Goal: Find specific page/section: Find specific page/section

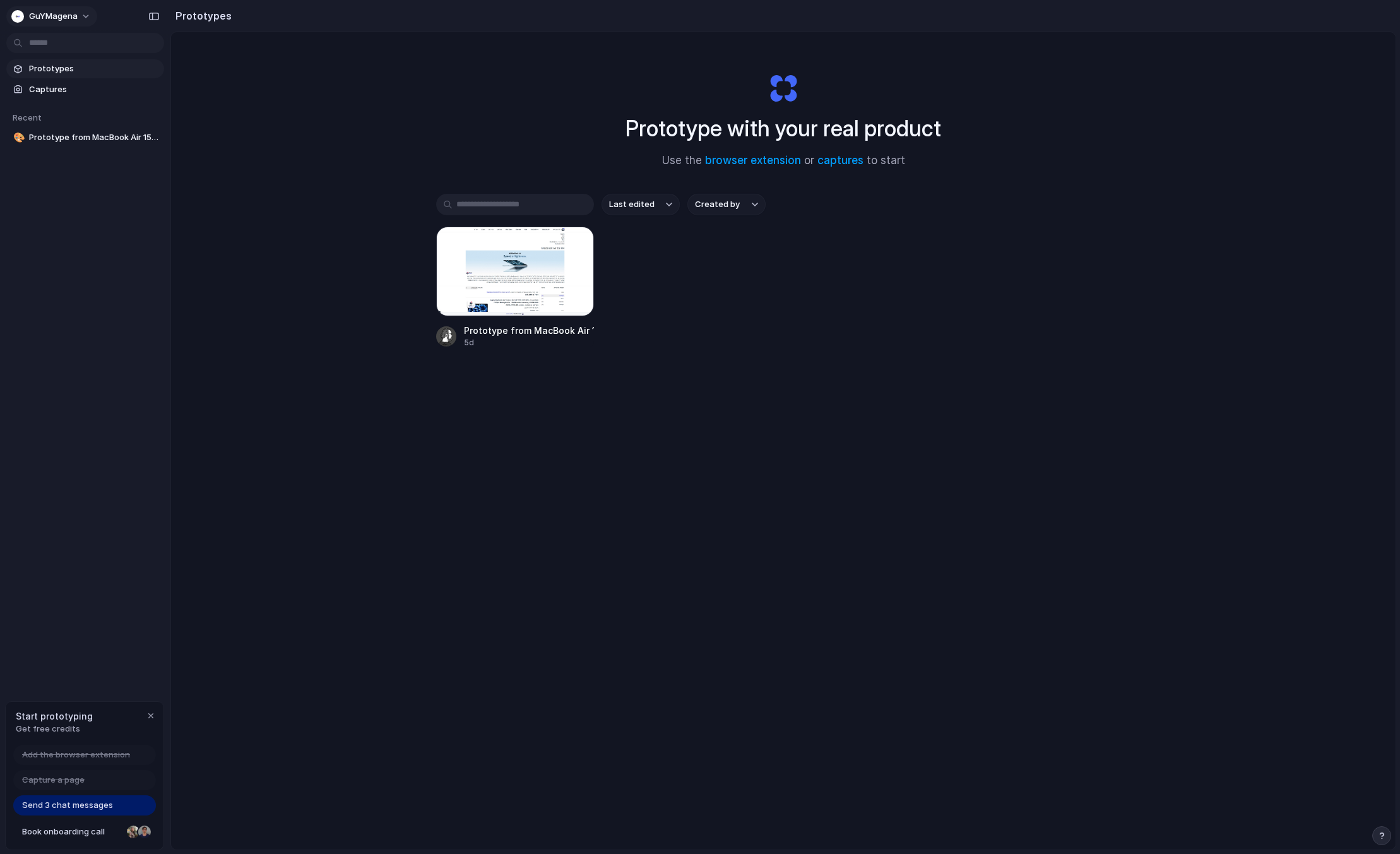
click at [68, 19] on span "GuYMagena" at bounding box center [53, 16] width 49 height 13
click at [591, 560] on div "Settings Invite members Change theme Sign out" at bounding box center [700, 427] width 1400 height 854
click at [747, 120] on h1 "Prototype with your real product" at bounding box center [783, 128] width 316 height 33
click at [526, 301] on div at bounding box center [515, 271] width 158 height 89
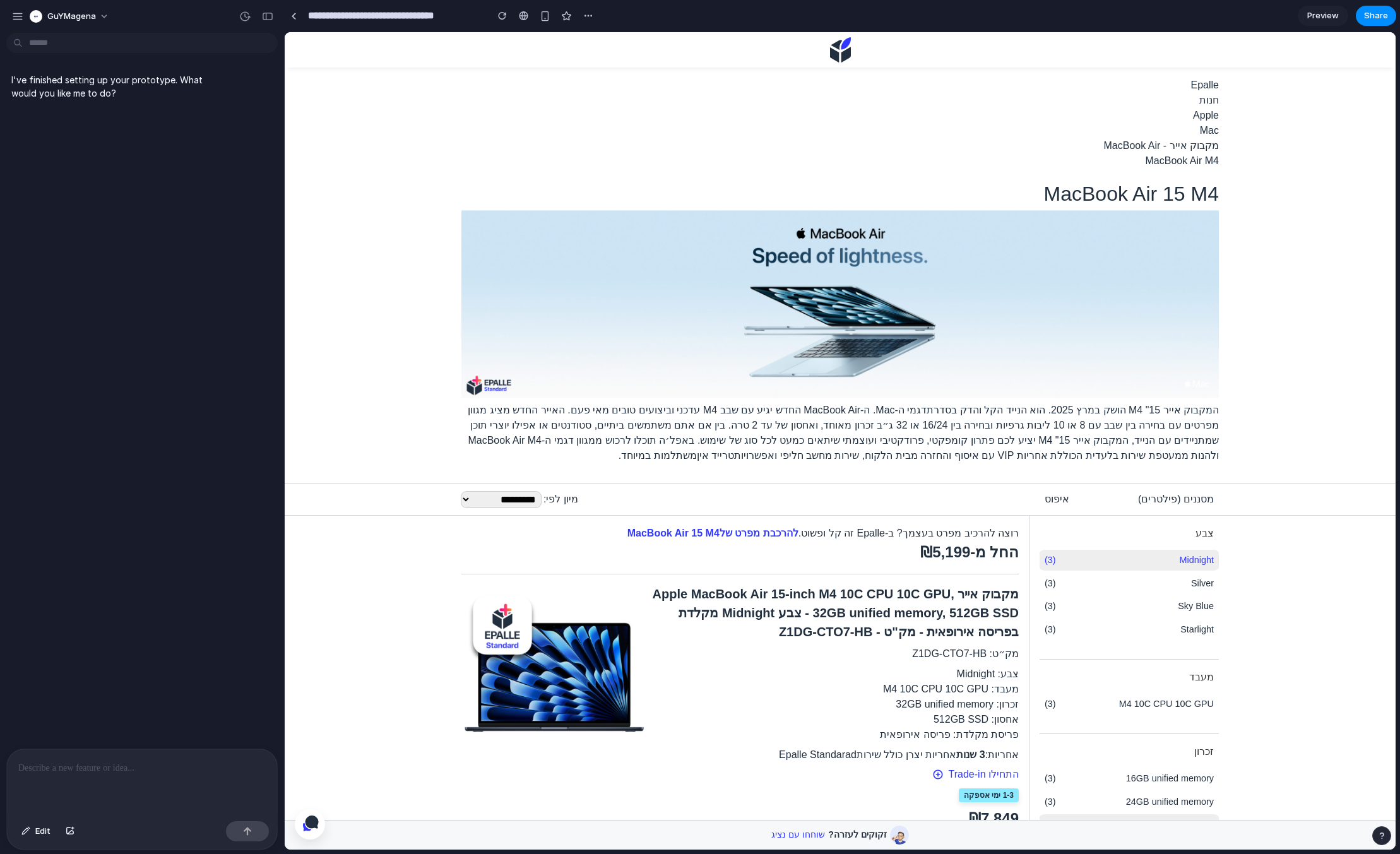
scroll to position [378, 0]
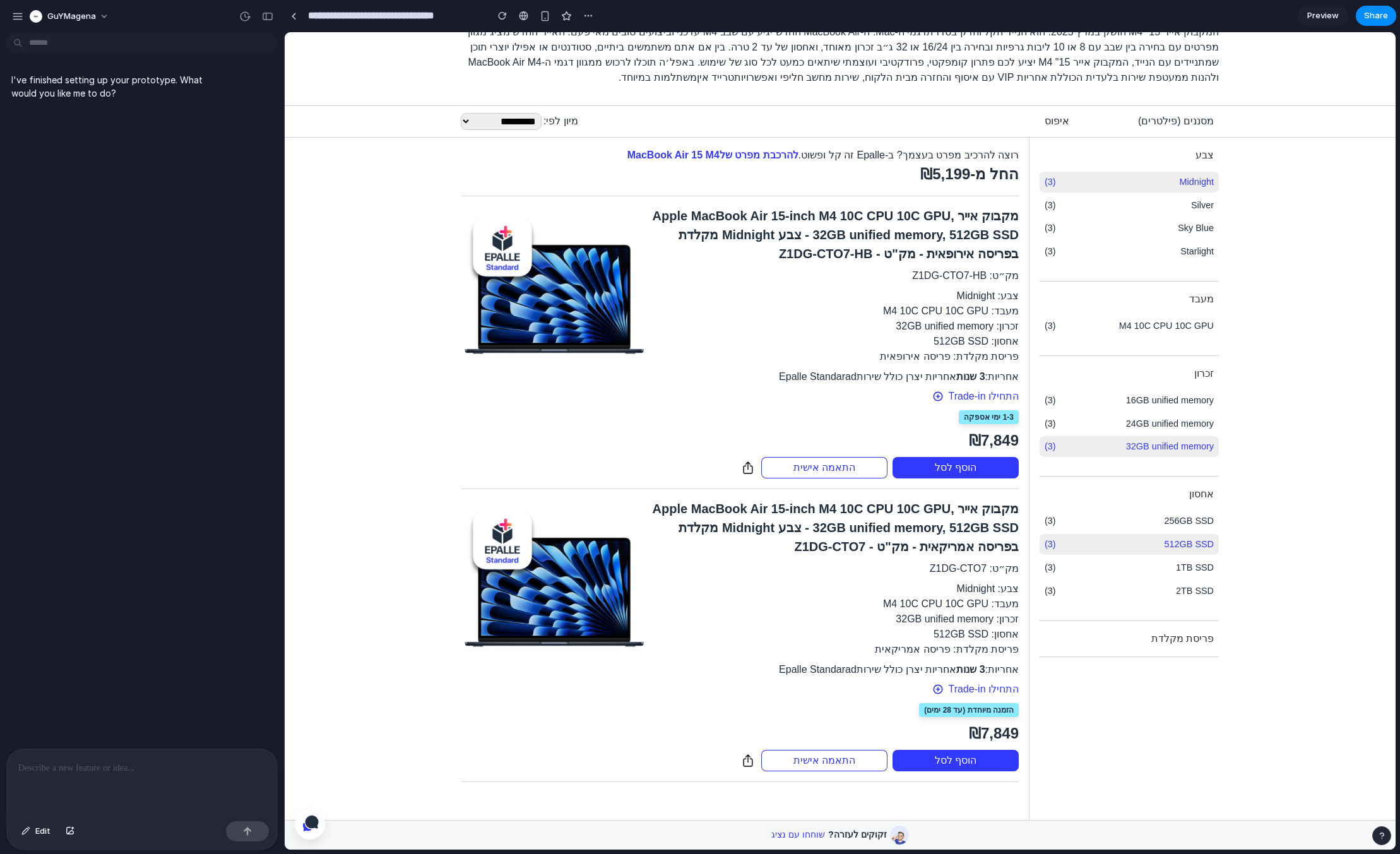
click at [986, 415] on span "1-3 ימי אספקה" at bounding box center [989, 417] width 60 height 14
click at [894, 429] on div "מקבוק אייר Apple MacBook Air 15-inch M4 10C CPU 10C GPU, 32GB unified memory, 5…" at bounding box center [833, 343] width 372 height 272
